Goal: Task Accomplishment & Management: Manage account settings

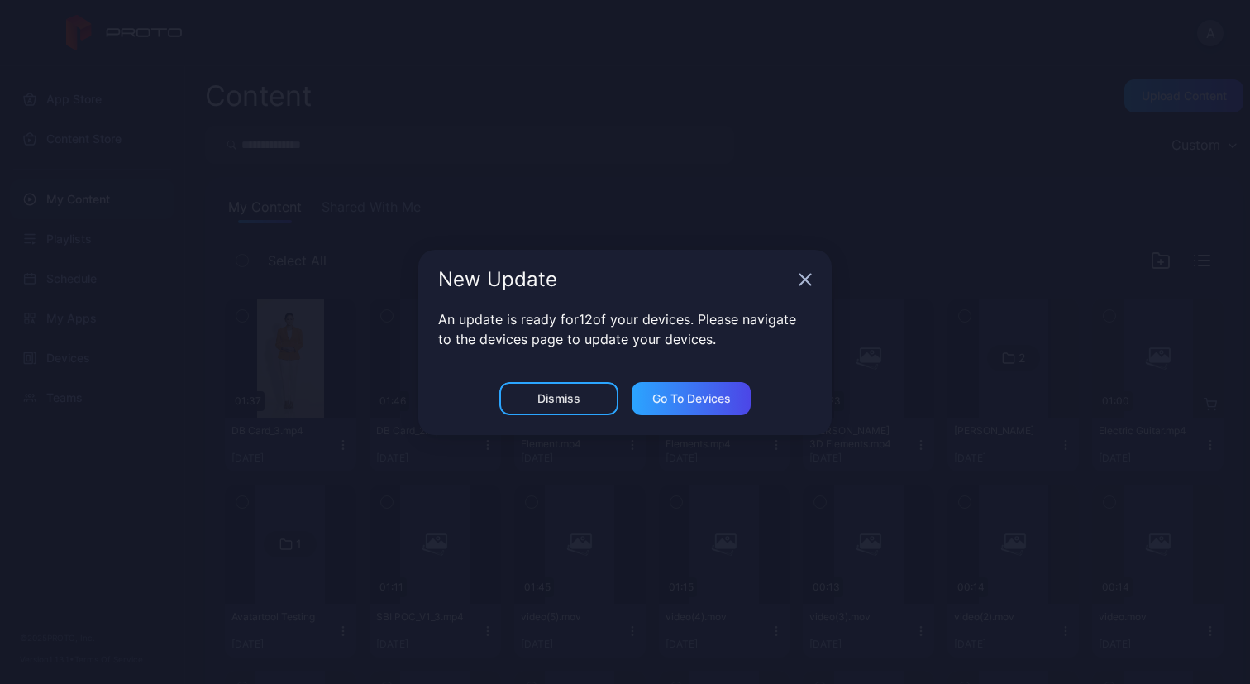
click at [805, 278] on icon "button" at bounding box center [805, 279] width 11 height 11
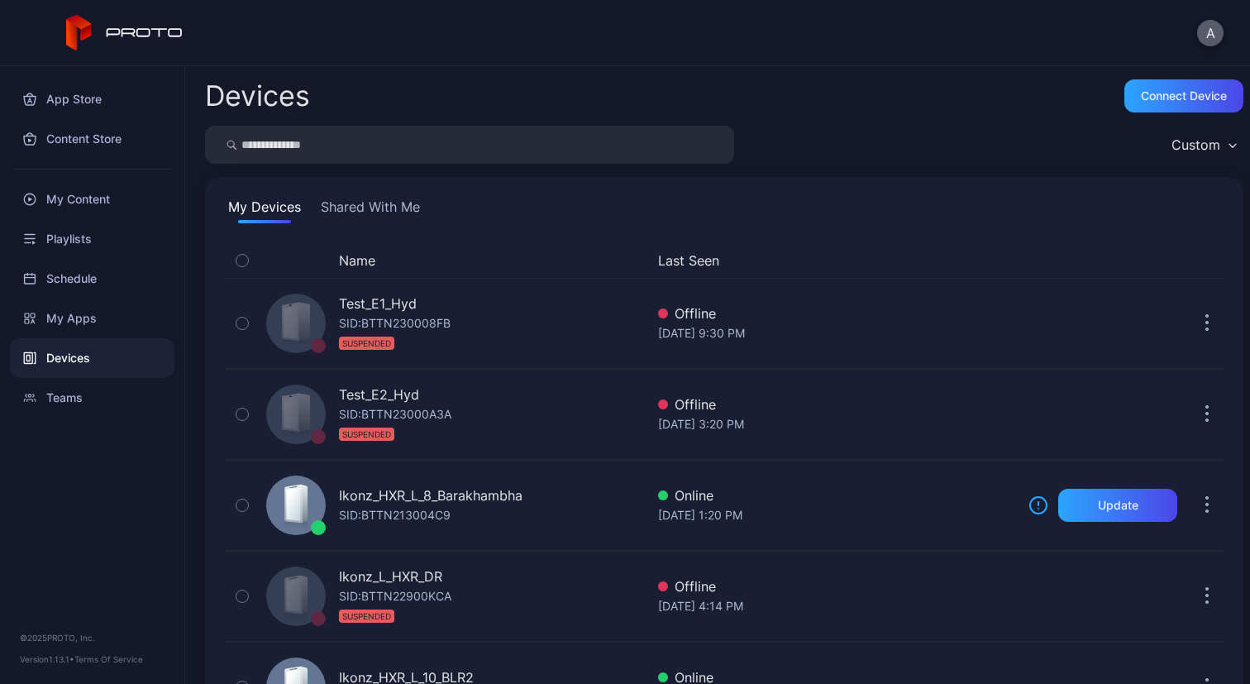
click at [1205, 40] on button "A" at bounding box center [1210, 33] width 26 height 26
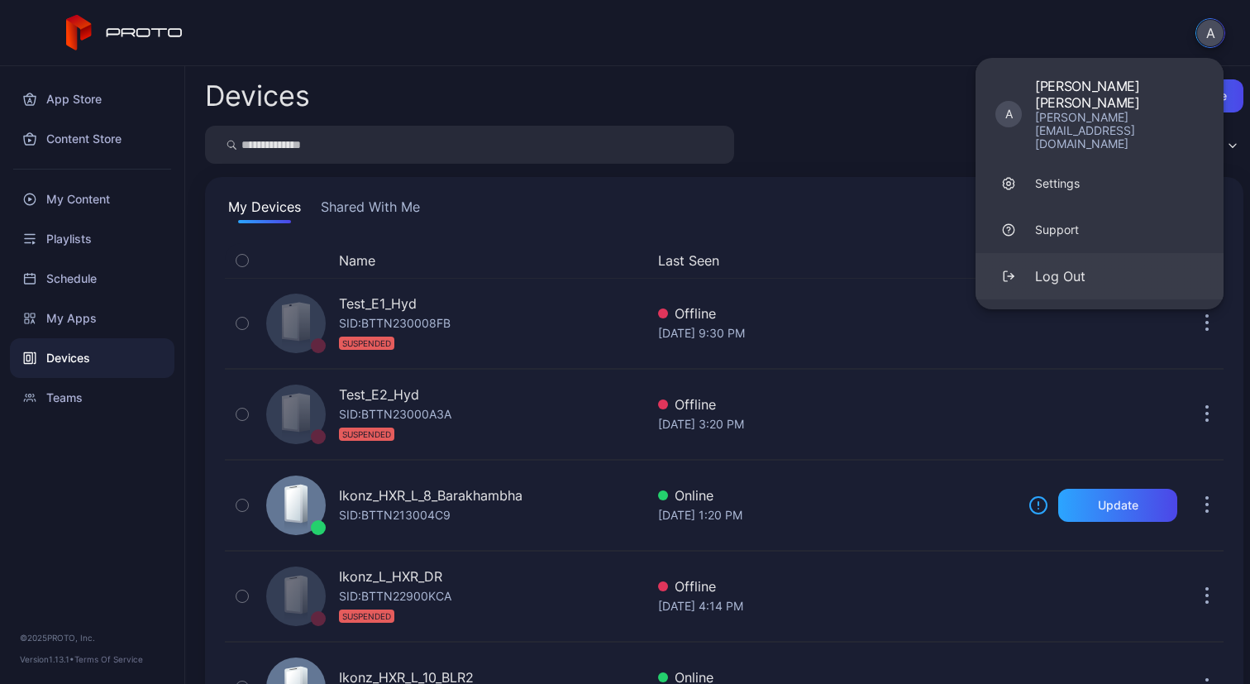
click at [1067, 266] on div "Log Out" at bounding box center [1060, 276] width 50 height 20
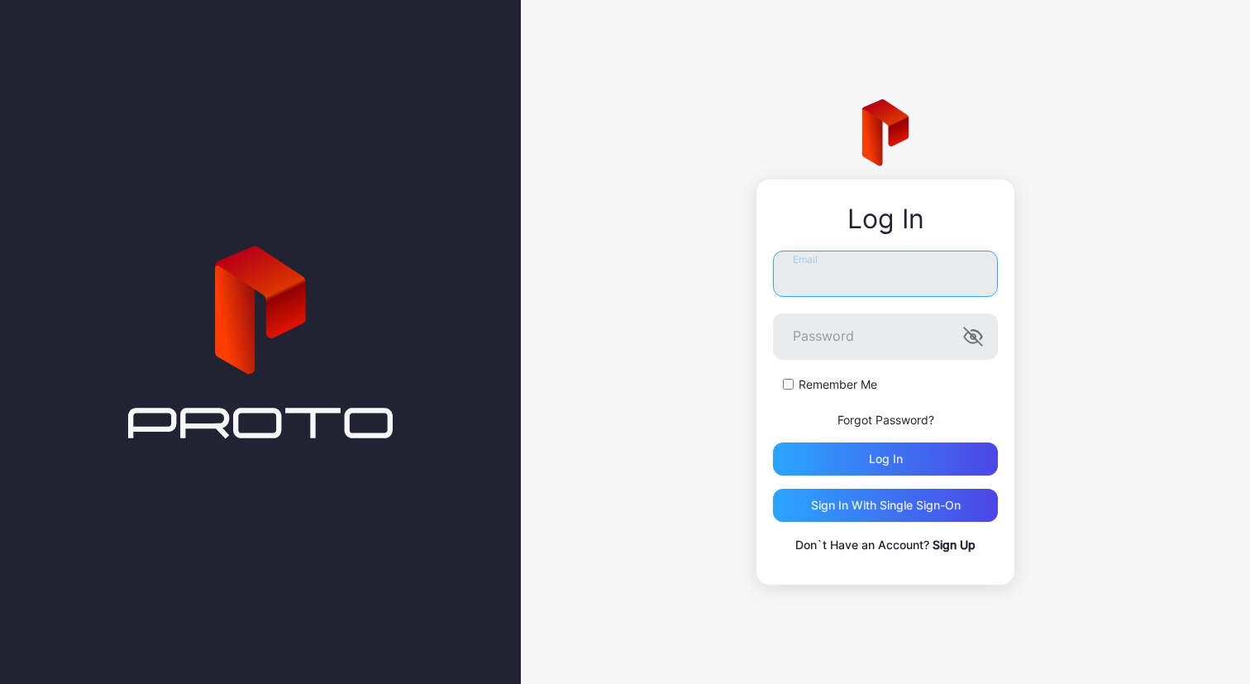
type input "**********"
